Goal: Obtain resource: Download file/media

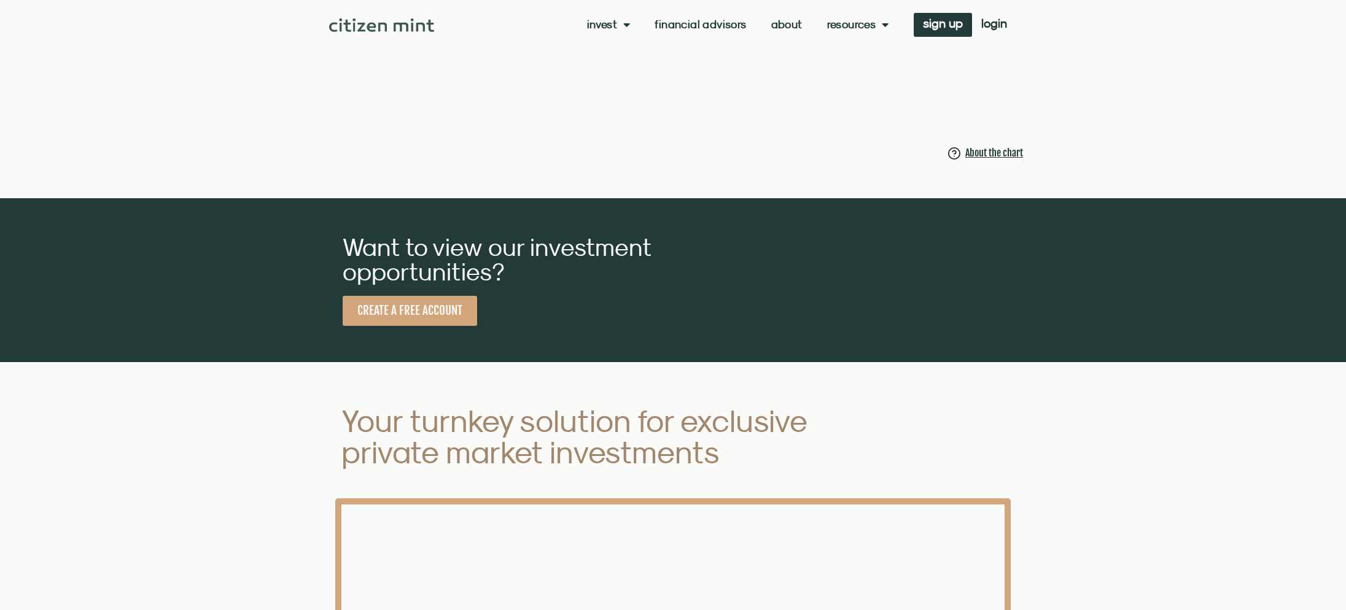
scroll to position [1230, 0]
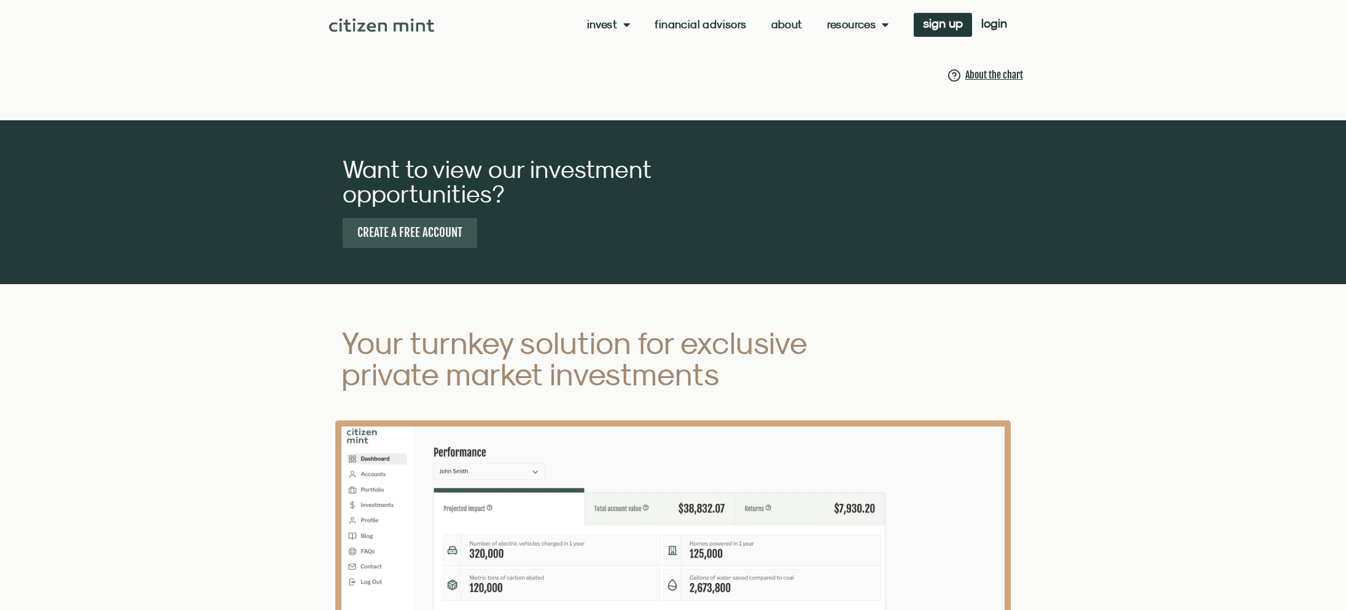
click at [394, 225] on span "CREATE A FREE ACCOUNT" at bounding box center [409, 232] width 105 height 15
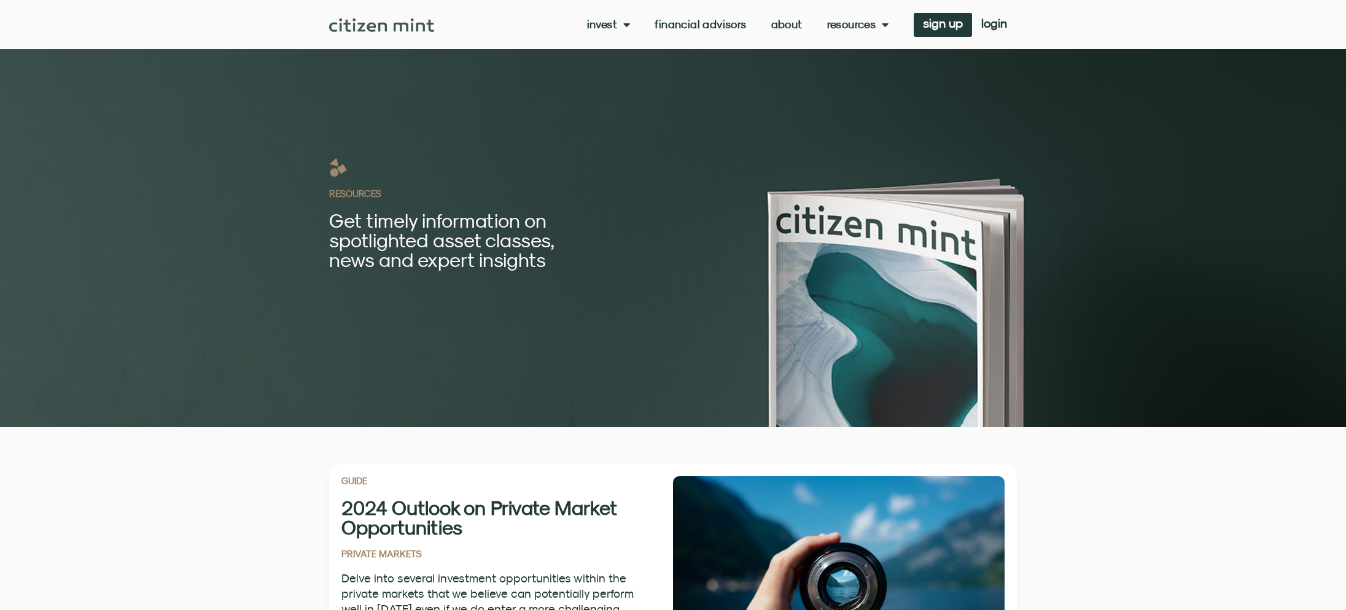
click at [249, 226] on section "RESOURCES Get timely information on spotlighted asset classes, news and expert …" at bounding box center [673, 213] width 1346 height 427
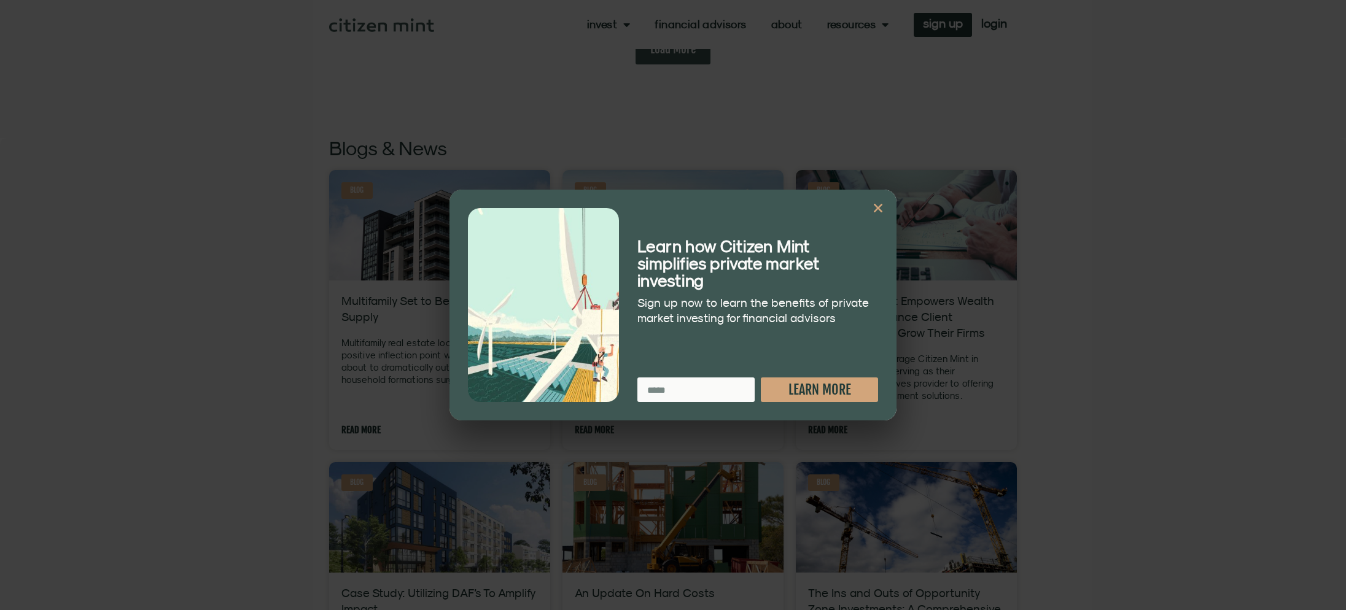
scroll to position [1197, 0]
click at [878, 214] on icon "Close" at bounding box center [878, 208] width 12 height 12
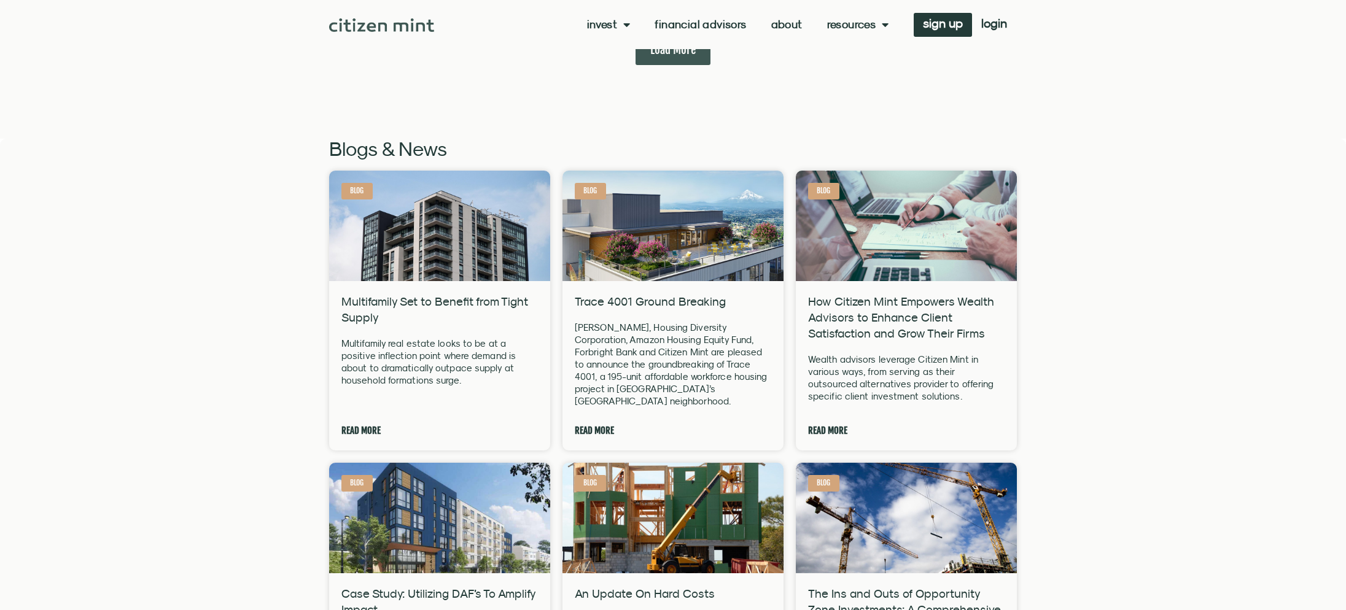
click at [1164, 306] on section "Blogs & News Blog Multifamily Set to Benefit from Tight Supply Multifamily real…" at bounding box center [673, 495] width 1346 height 713
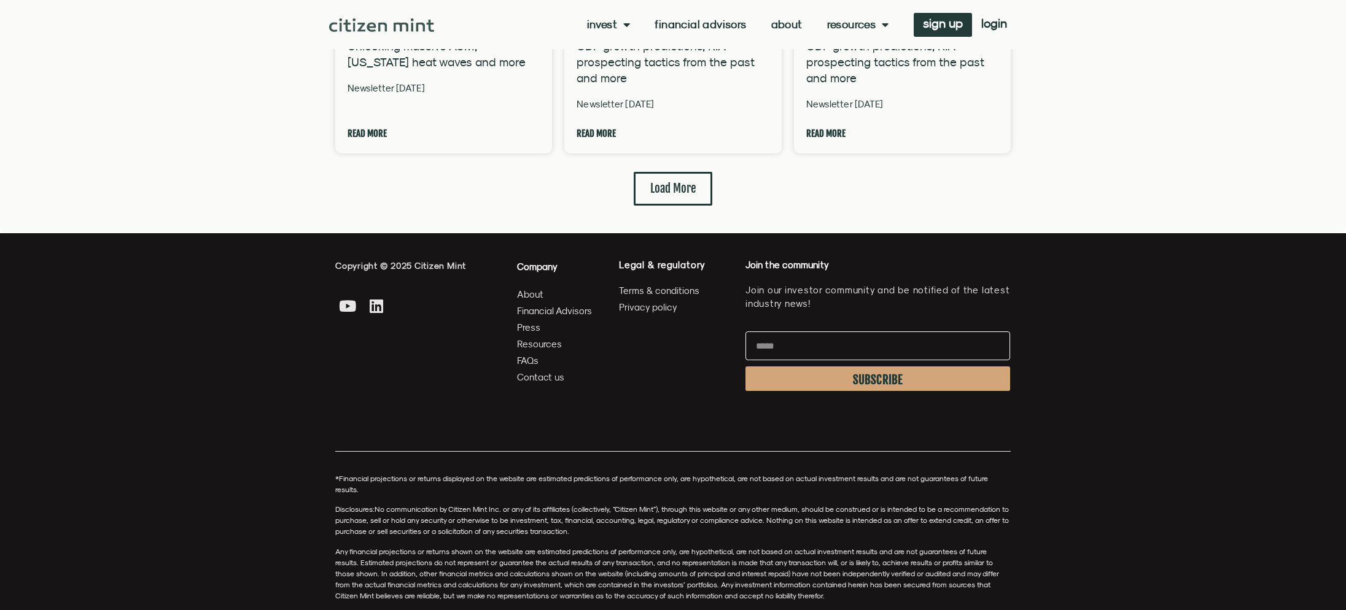
scroll to position [3052, 0]
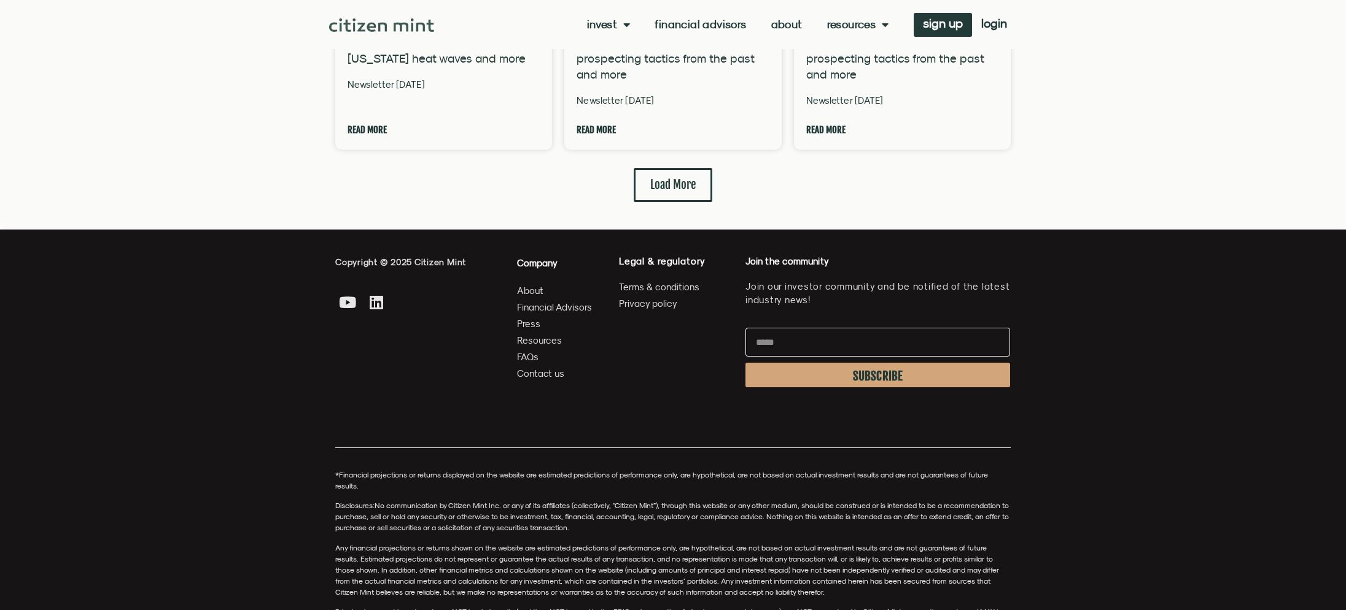
click at [786, 328] on input "Email" at bounding box center [878, 342] width 265 height 29
type input "**********"
click at [872, 372] on span "SUBSCRIBE" at bounding box center [878, 377] width 50 height 10
drag, startPoint x: 608, startPoint y: 429, endPoint x: 601, endPoint y: 415, distance: 15.9
click at [605, 432] on div "*Financial projections or returns displayed on the website are estimated predic…" at bounding box center [673, 543] width 688 height 223
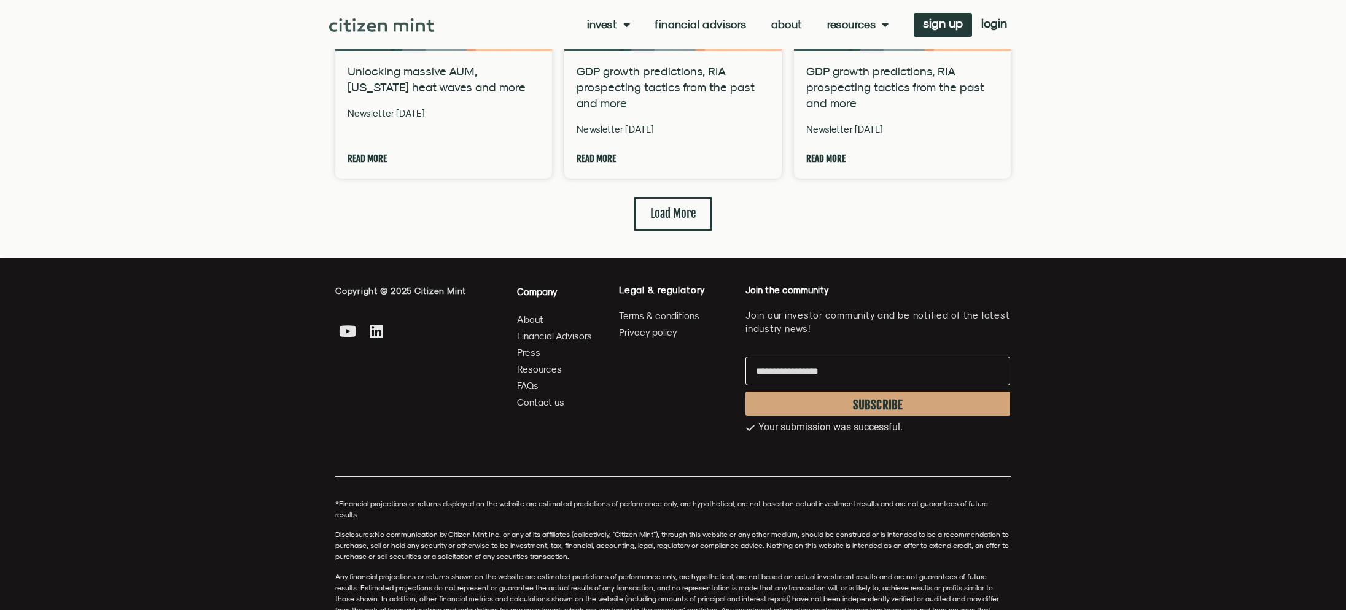
click at [652, 308] on span "Terms & conditions" at bounding box center [659, 315] width 80 height 15
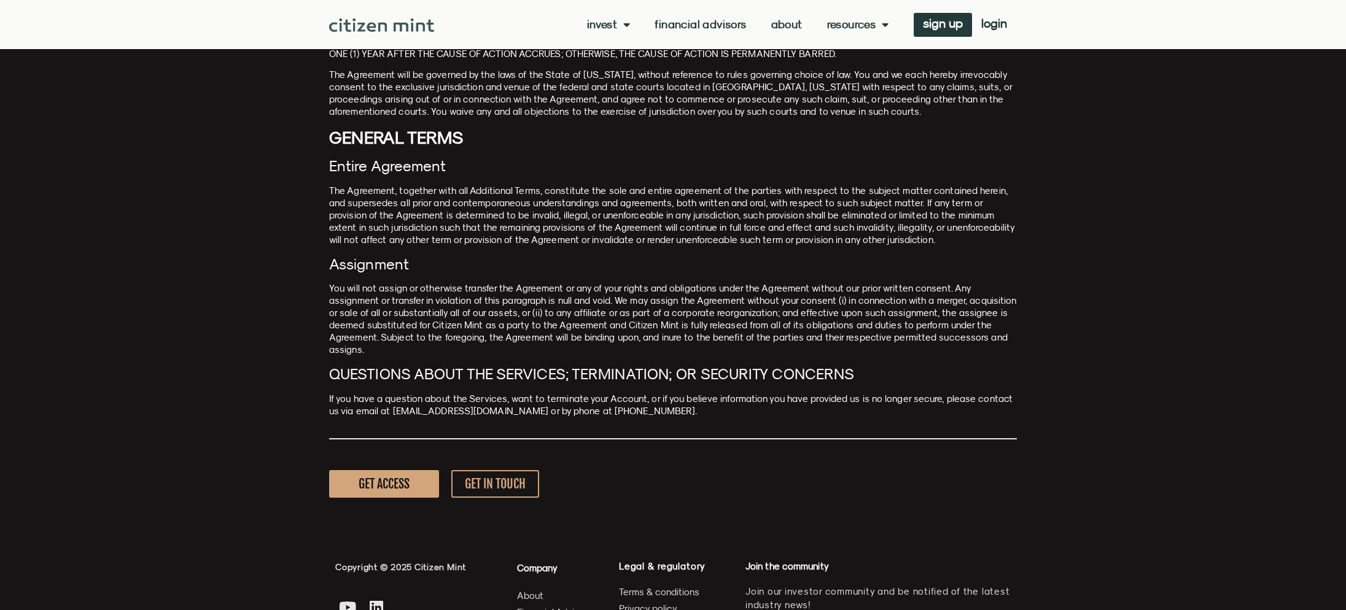
scroll to position [4056, 0]
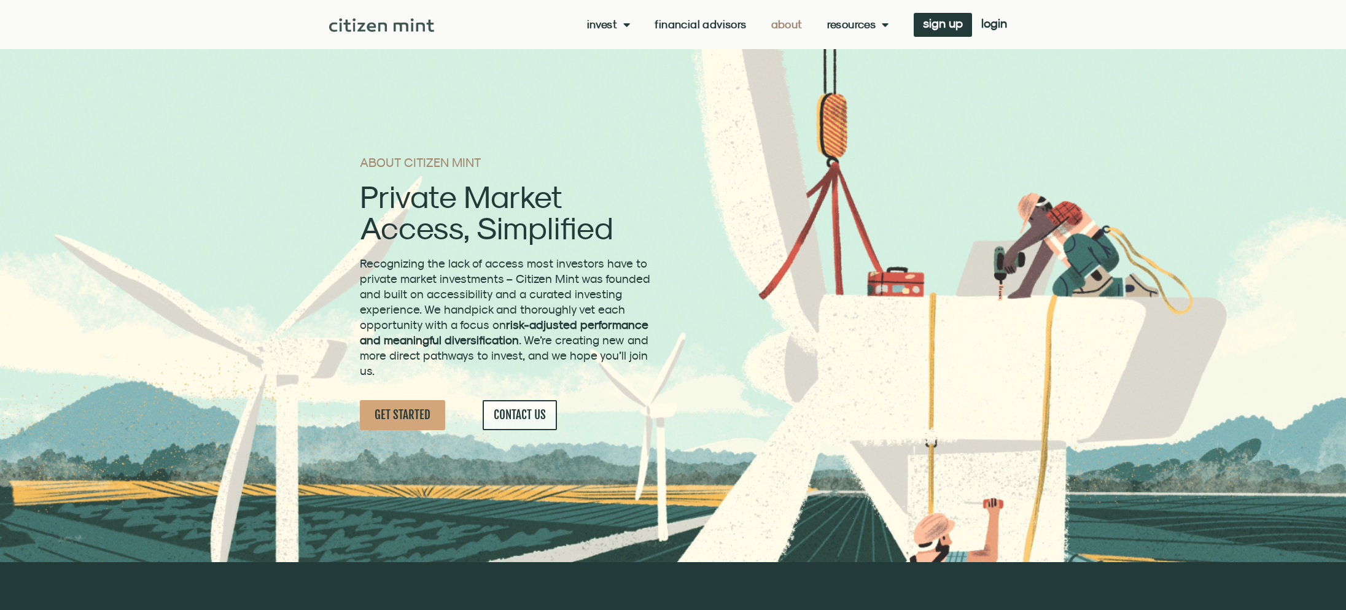
click at [395, 331] on span "Recognizing the lack of access most investors have to private market investment…" at bounding box center [505, 317] width 291 height 121
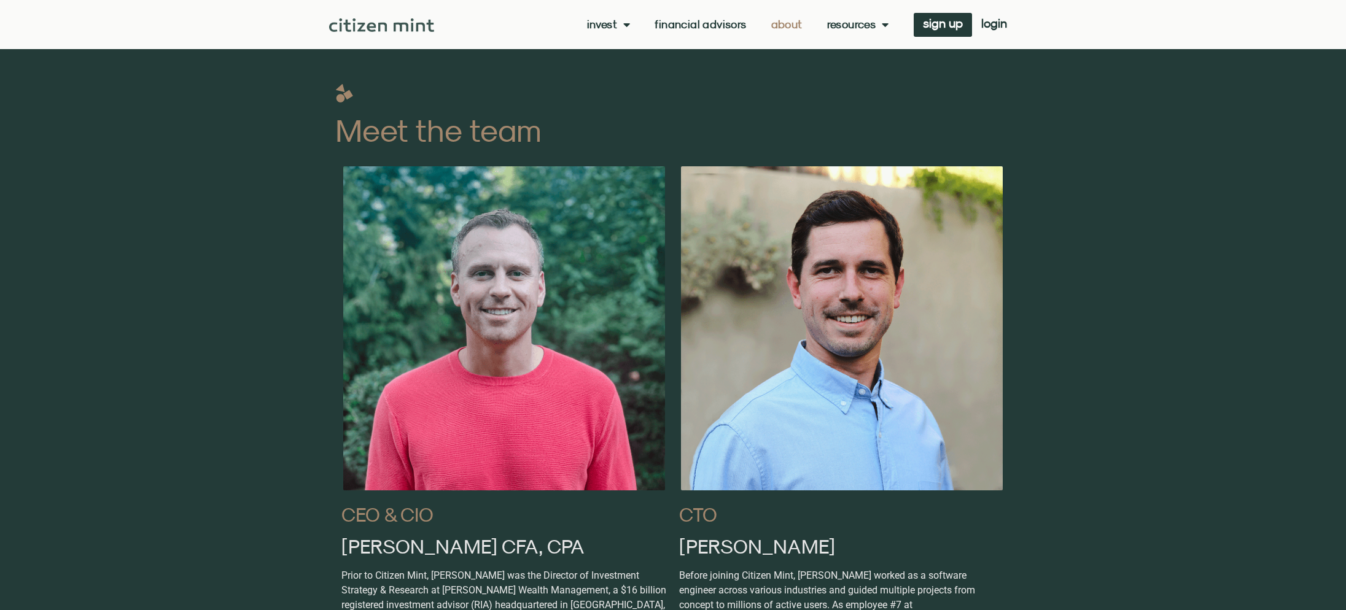
scroll to position [660, 0]
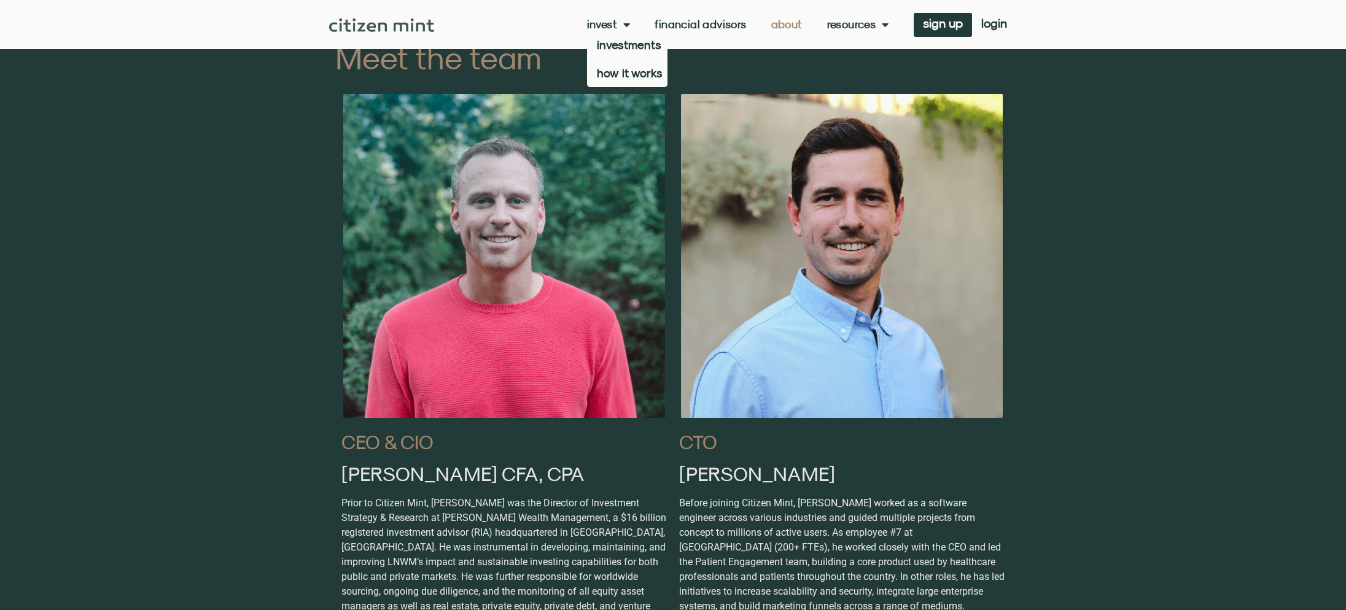
click at [681, 28] on link "Financial Advisors" at bounding box center [701, 24] width 92 height 12
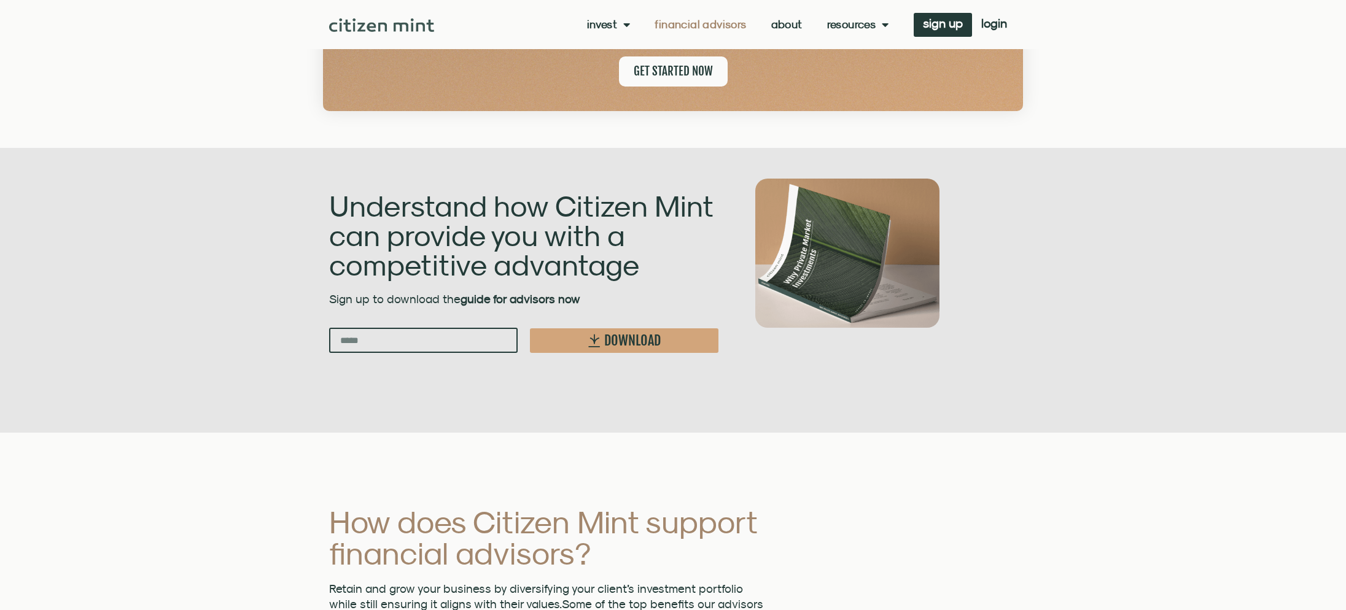
scroll to position [1263, 0]
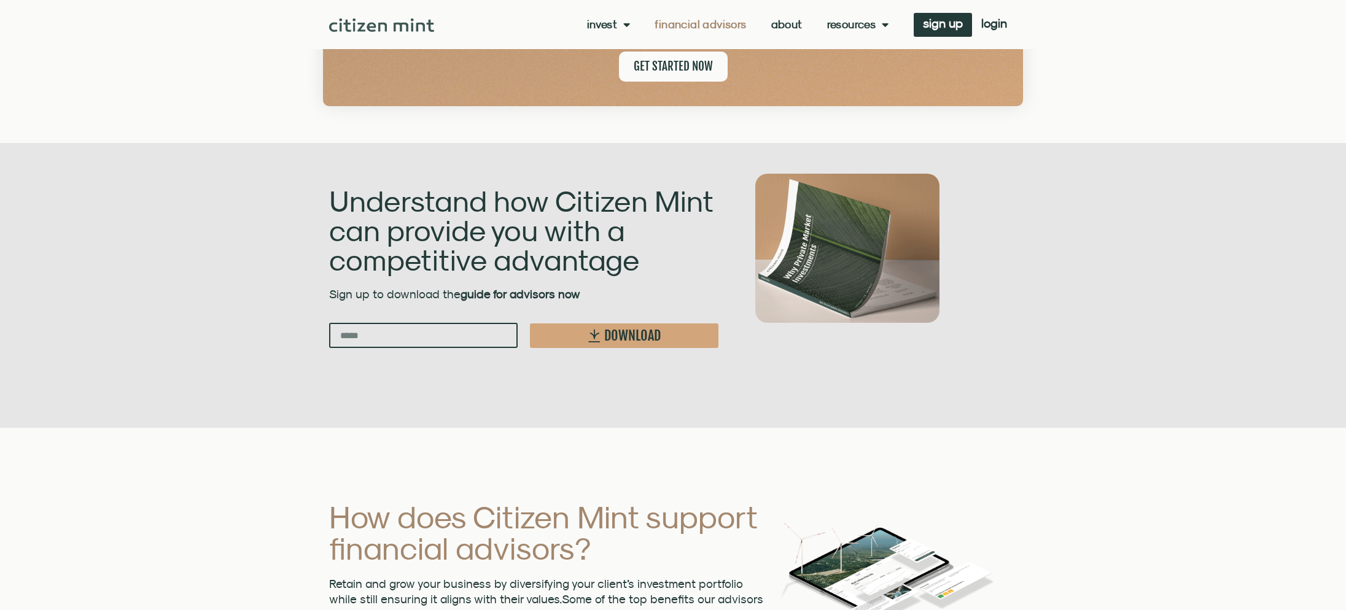
click at [1134, 278] on section "Understand how Citizen Mint can provide you with a competitive advantage Sign u…" at bounding box center [673, 285] width 1346 height 285
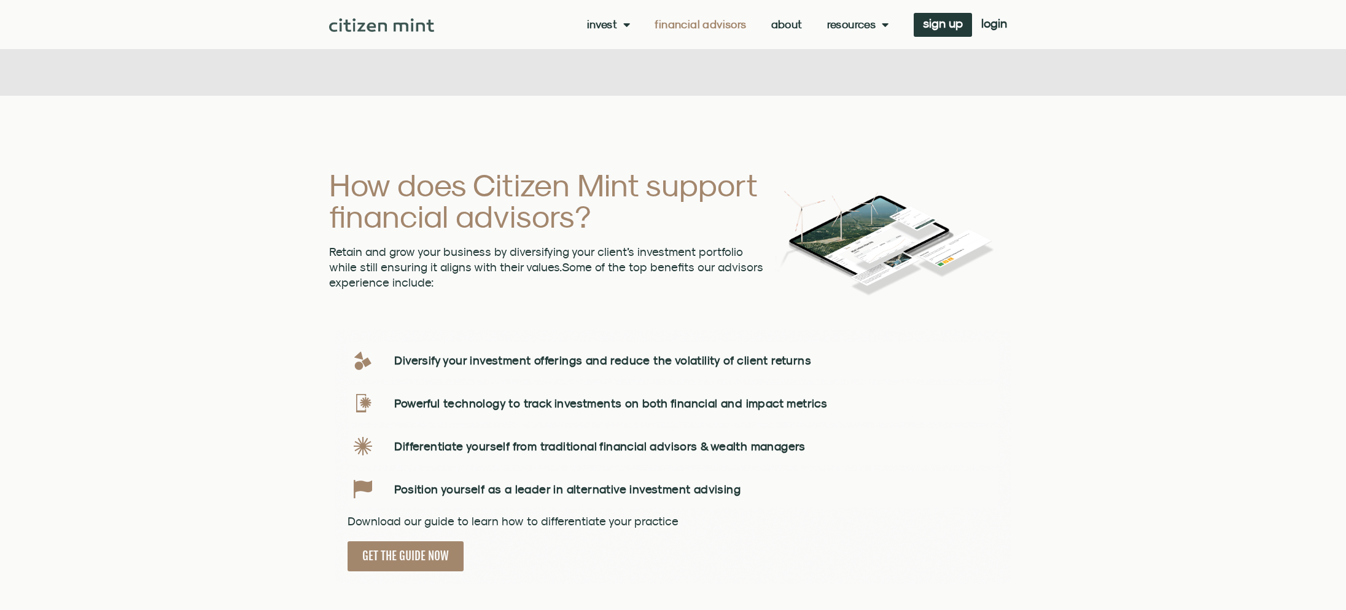
scroll to position [1598, 0]
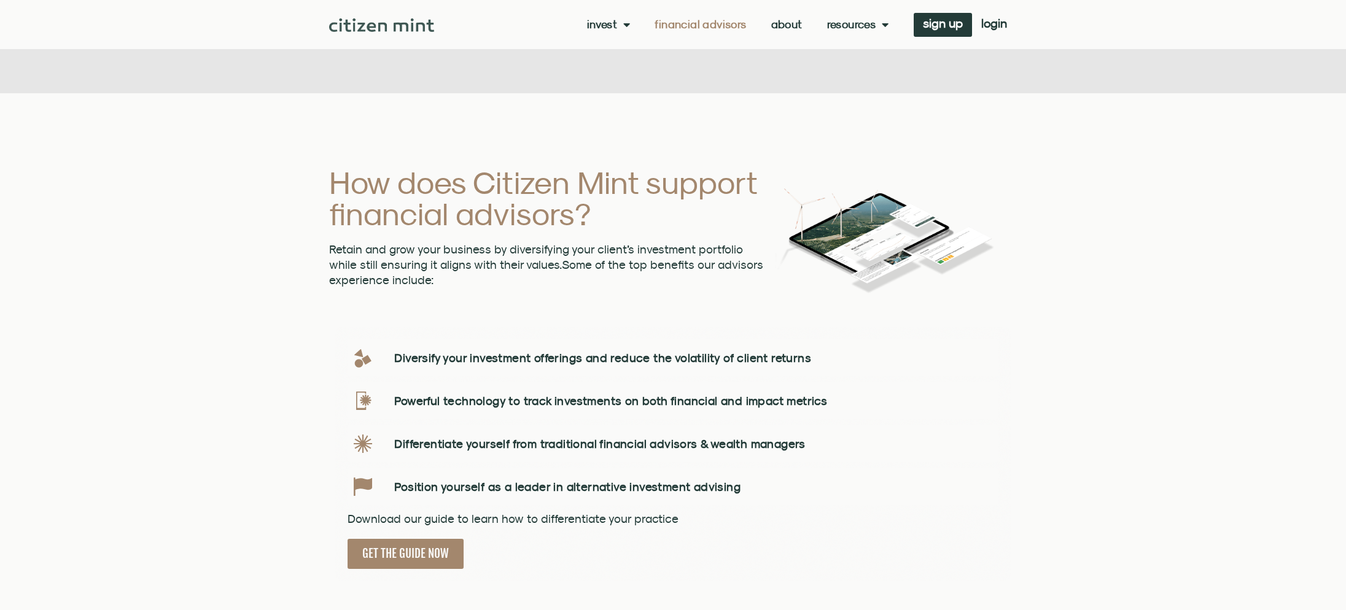
click at [884, 25] on span "Menu" at bounding box center [882, 24] width 13 height 23
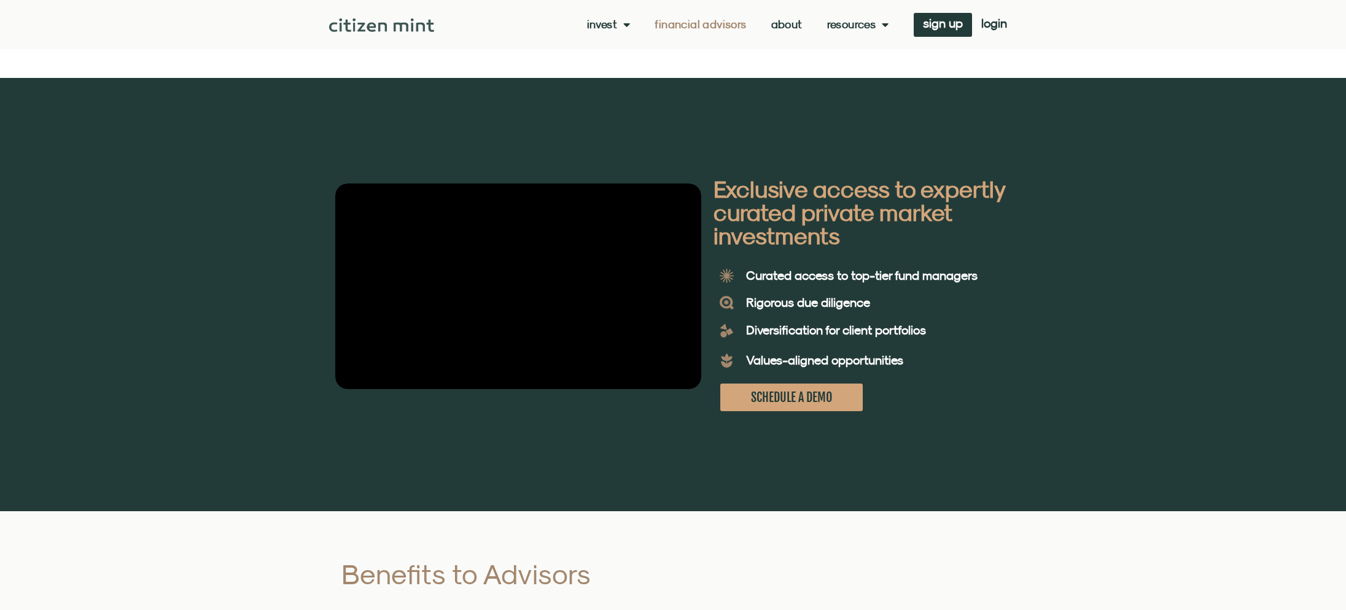
click at [884, 25] on span "Menu" at bounding box center [882, 24] width 13 height 23
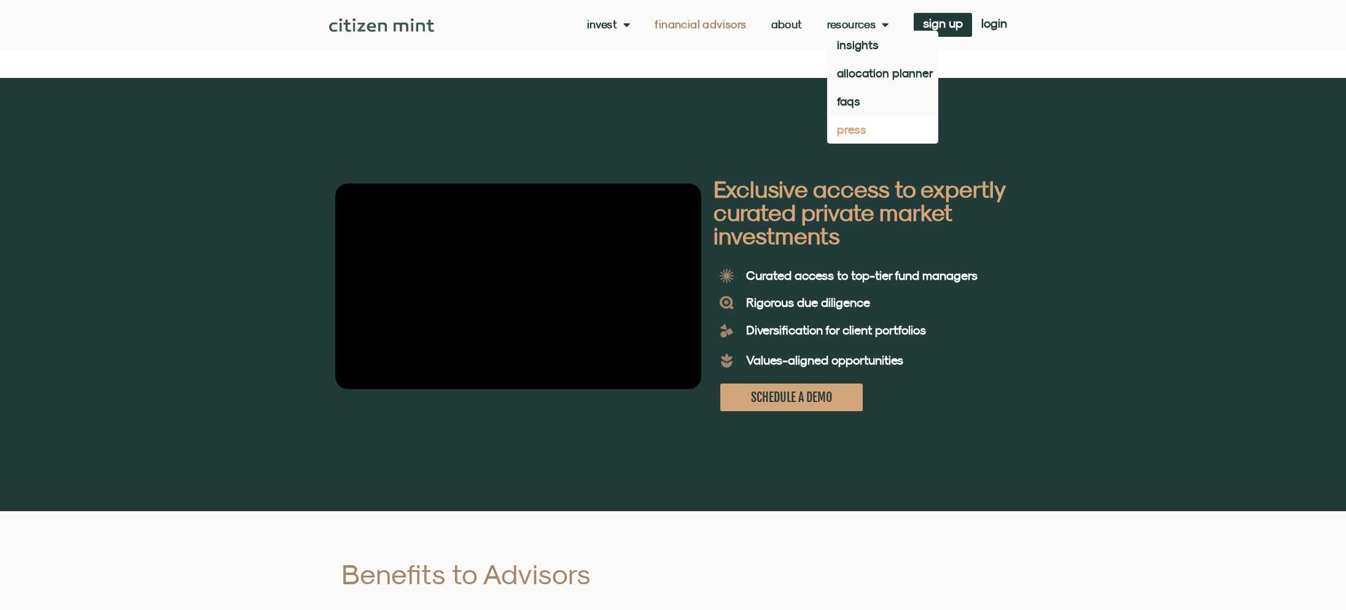
click at [856, 129] on link "press" at bounding box center [882, 129] width 111 height 28
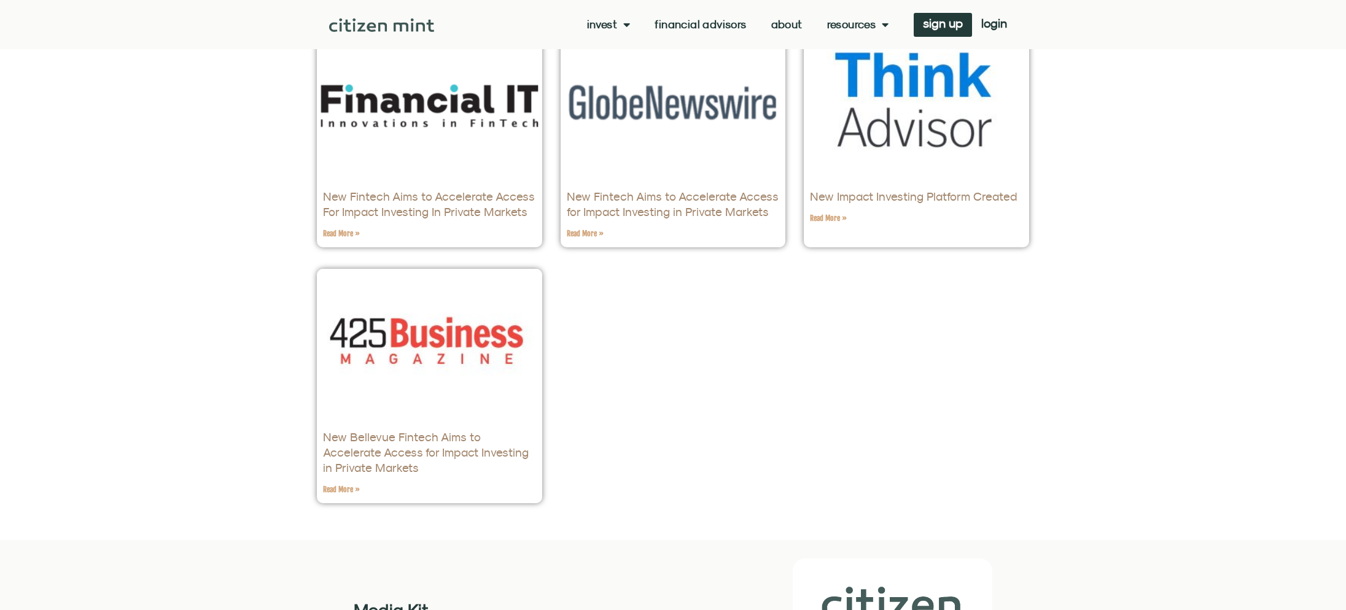
scroll to position [1089, 0]
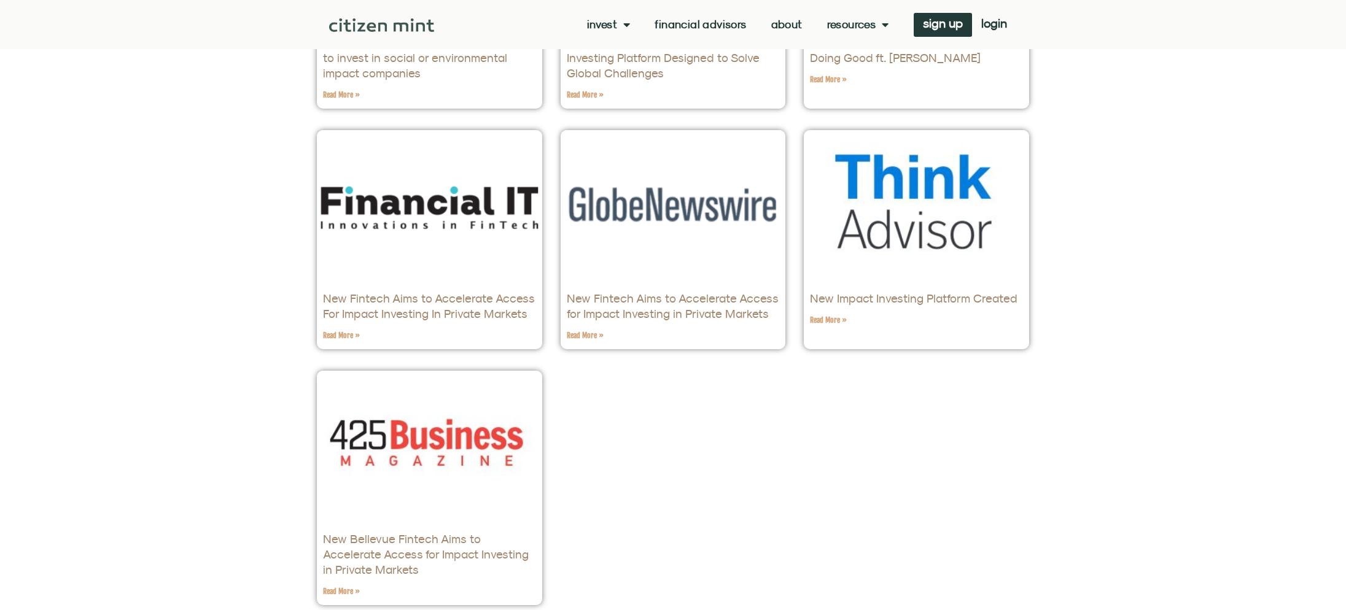
click at [886, 292] on link "New Impact Investing Platform Created" at bounding box center [914, 299] width 208 height 14
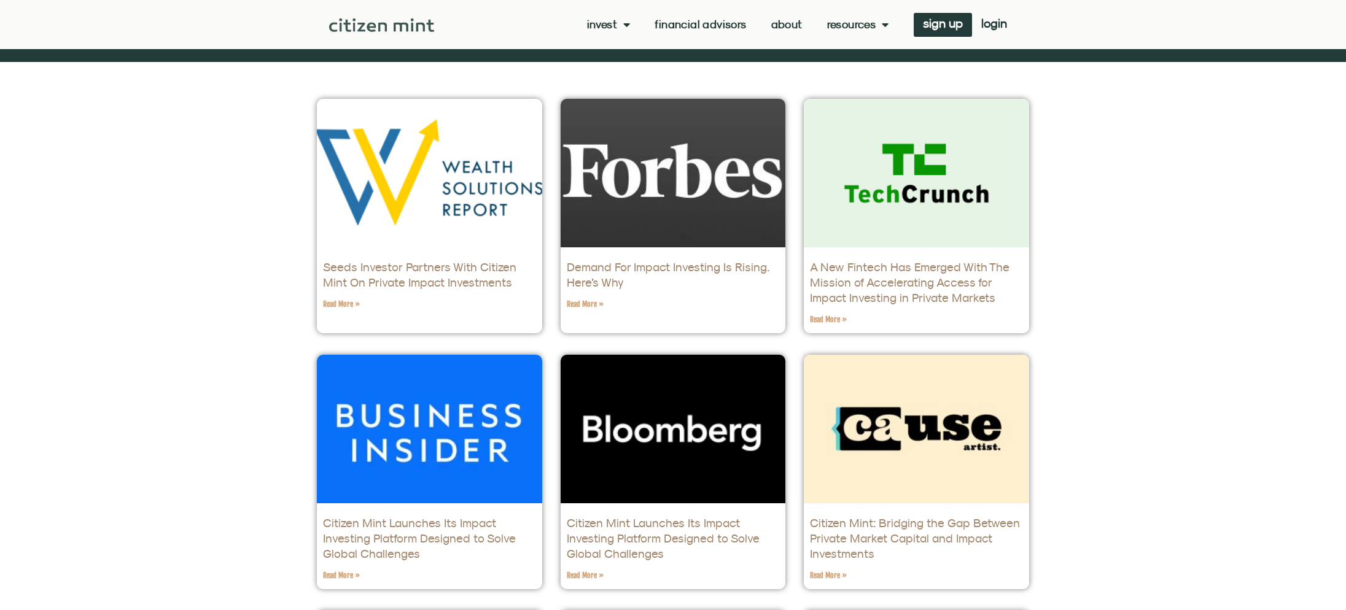
scroll to position [351, 0]
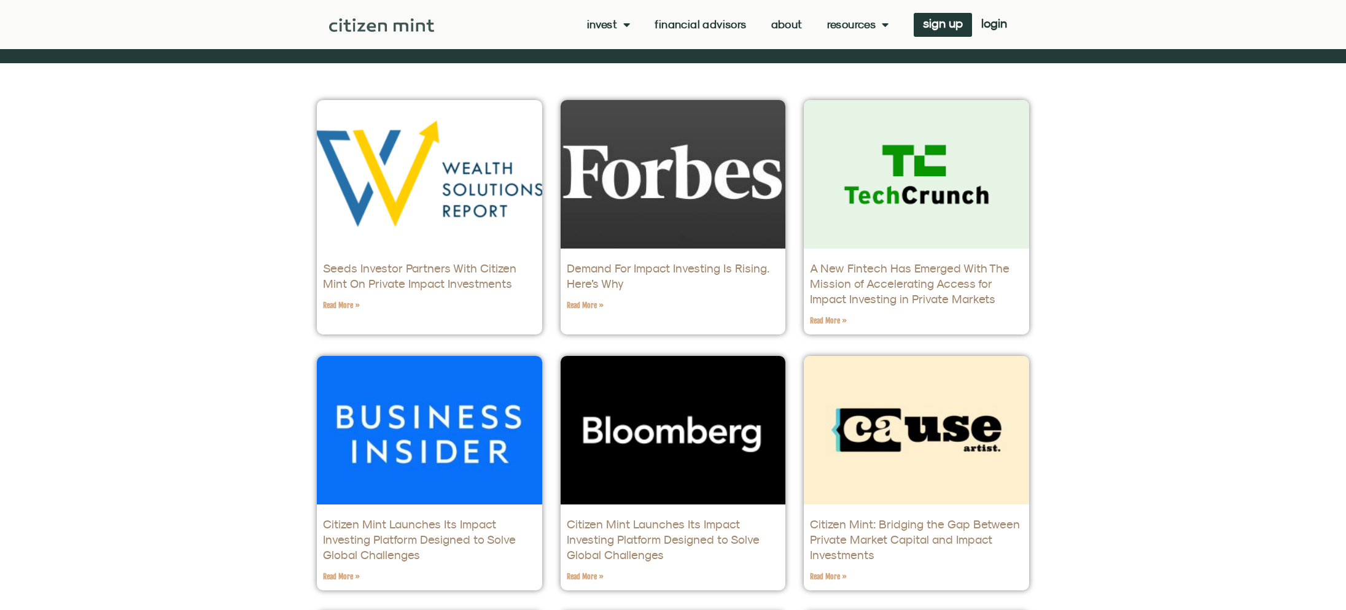
click at [915, 262] on link "A New Fintech Has Emerged With The Mission of Accelerating Access for Impact In…" at bounding box center [910, 284] width 200 height 44
click at [407, 262] on link "Seeds Investor Partners With Citizen Mint On Private Impact Investments" at bounding box center [419, 276] width 193 height 29
drag, startPoint x: 17, startPoint y: 255, endPoint x: 0, endPoint y: 255, distance: 17.2
drag, startPoint x: 1219, startPoint y: 257, endPoint x: 1107, endPoint y: 229, distance: 114.7
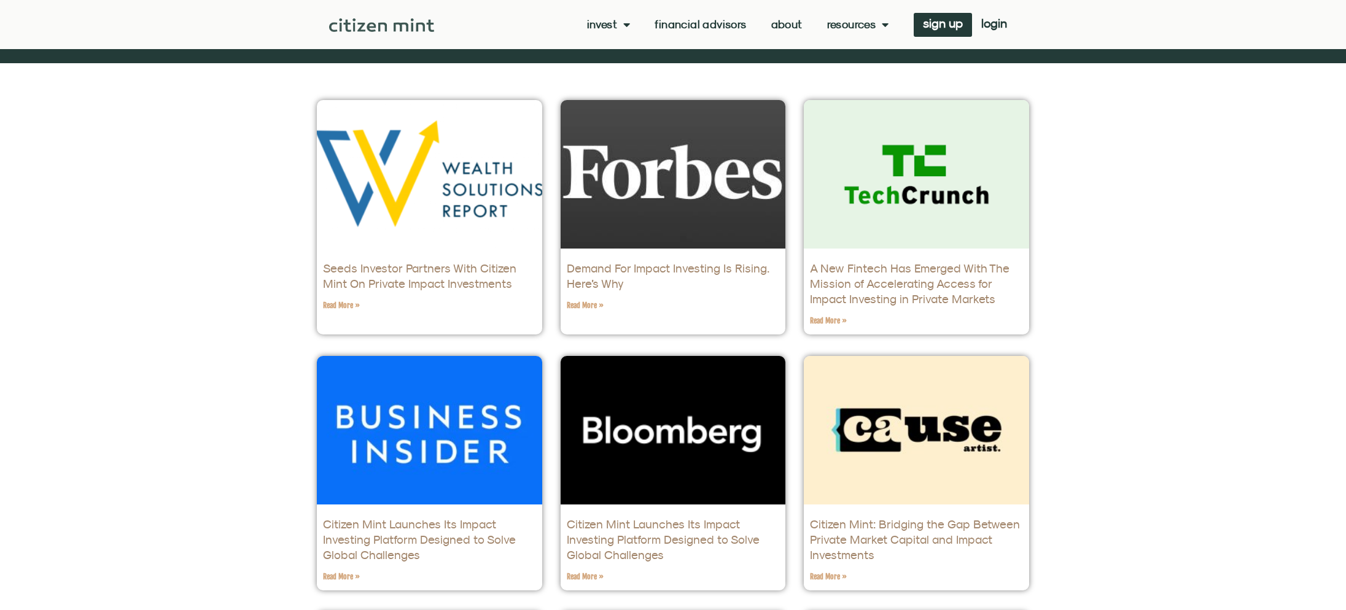
click at [864, 69] on link "allocation planner" at bounding box center [882, 73] width 111 height 28
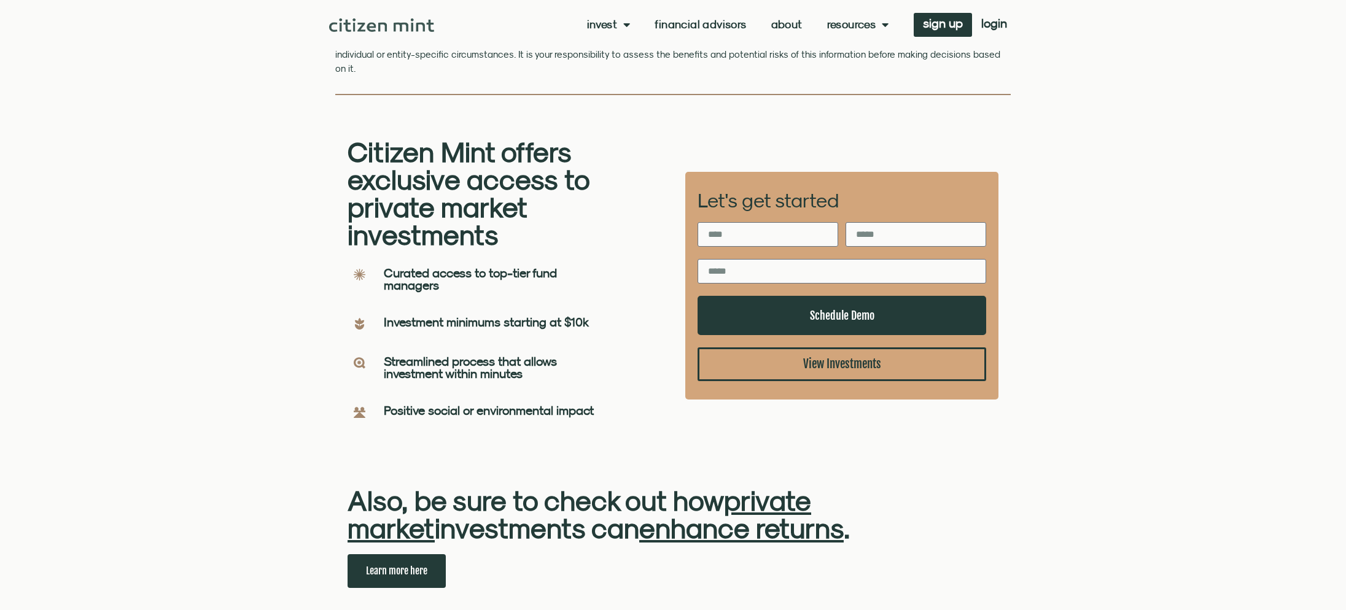
scroll to position [576, 0]
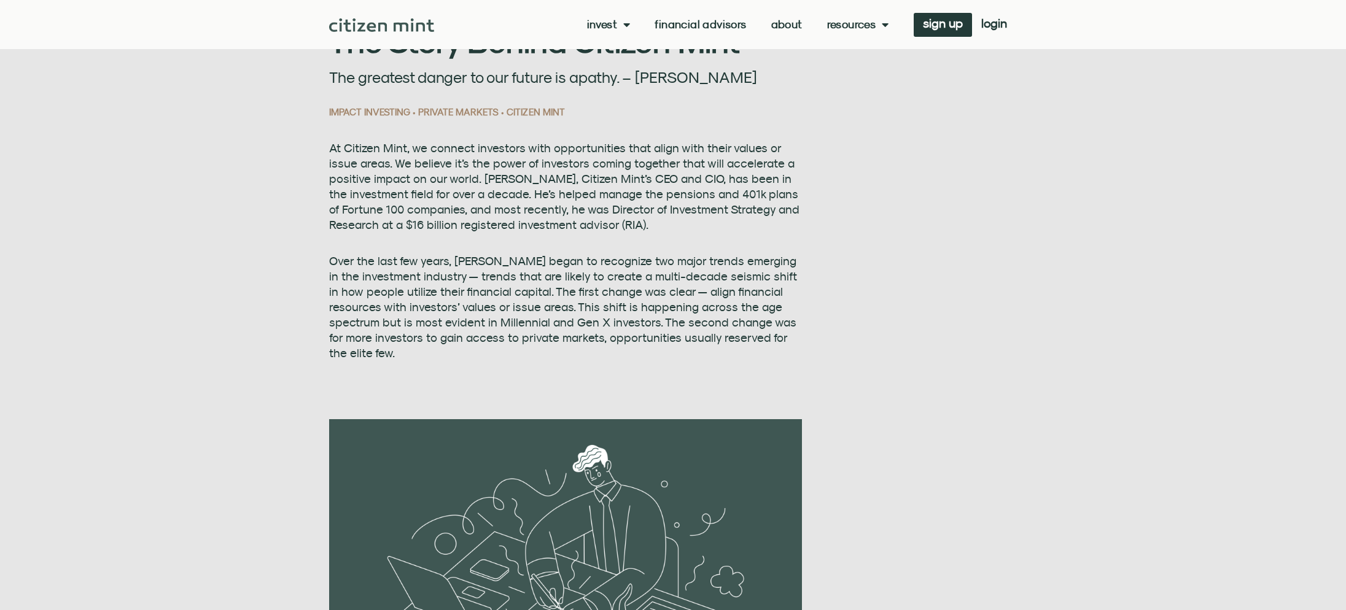
scroll to position [528, 0]
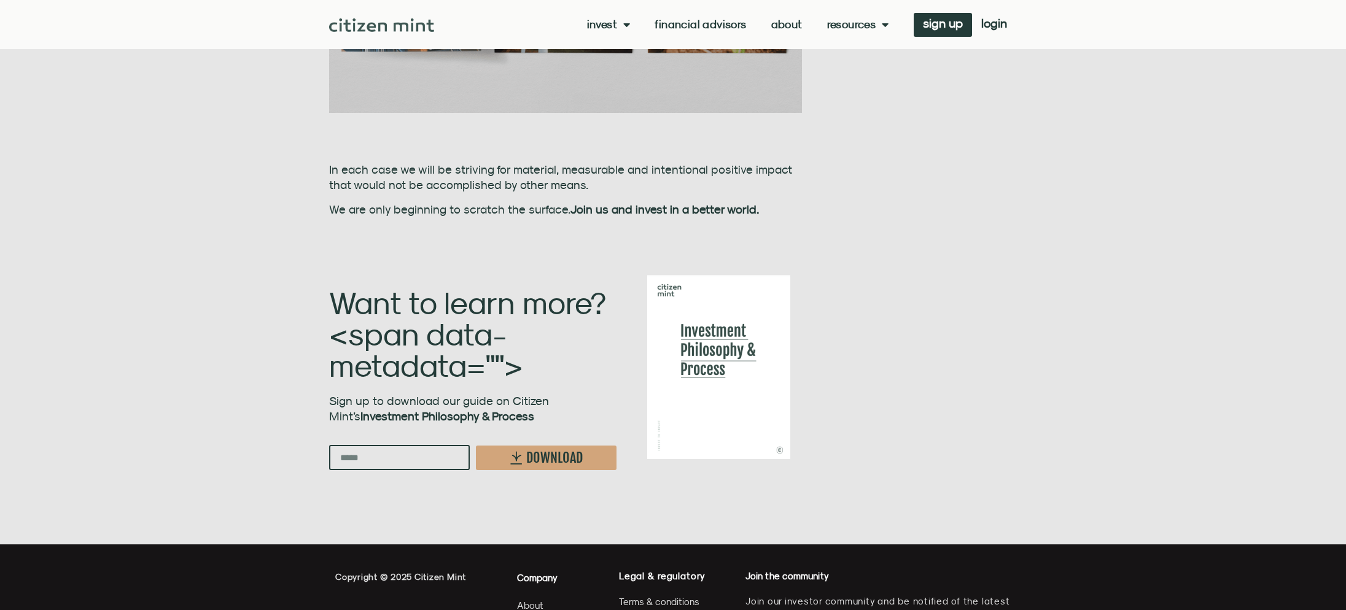
scroll to position [1979, 0]
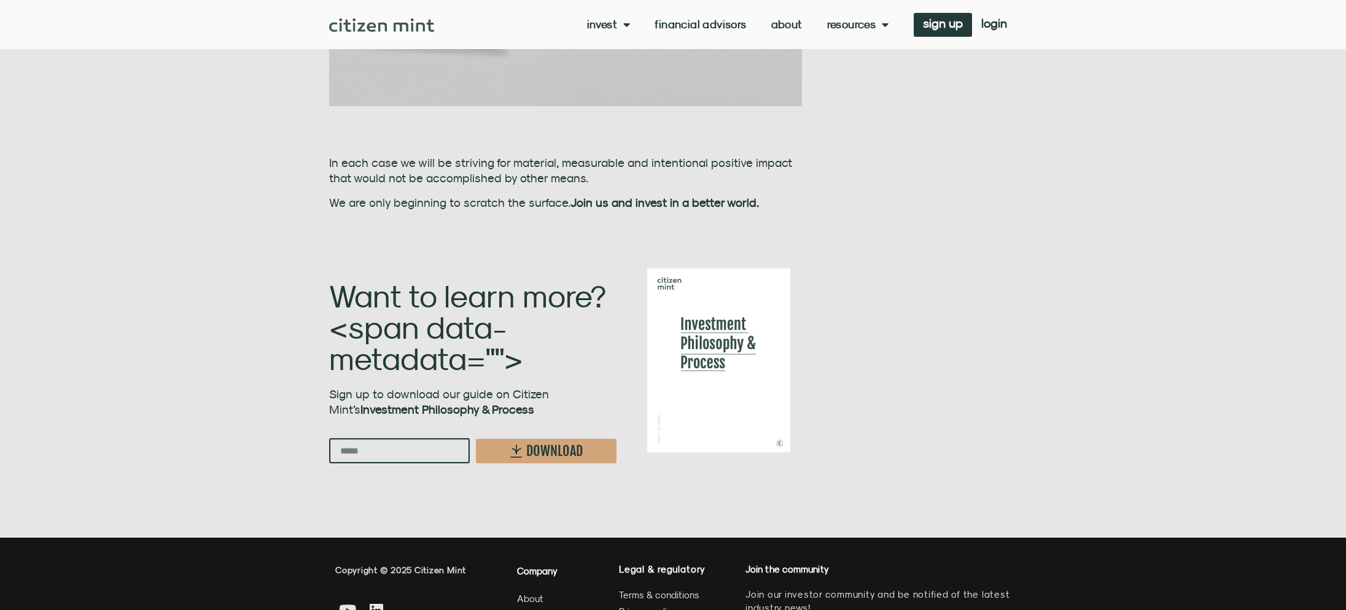
click at [416, 439] on input "Email" at bounding box center [399, 451] width 141 height 25
type input "**********"
click at [531, 445] on span "DOWNLOAD" at bounding box center [554, 452] width 57 height 14
